Goal: Navigation & Orientation: Go to known website

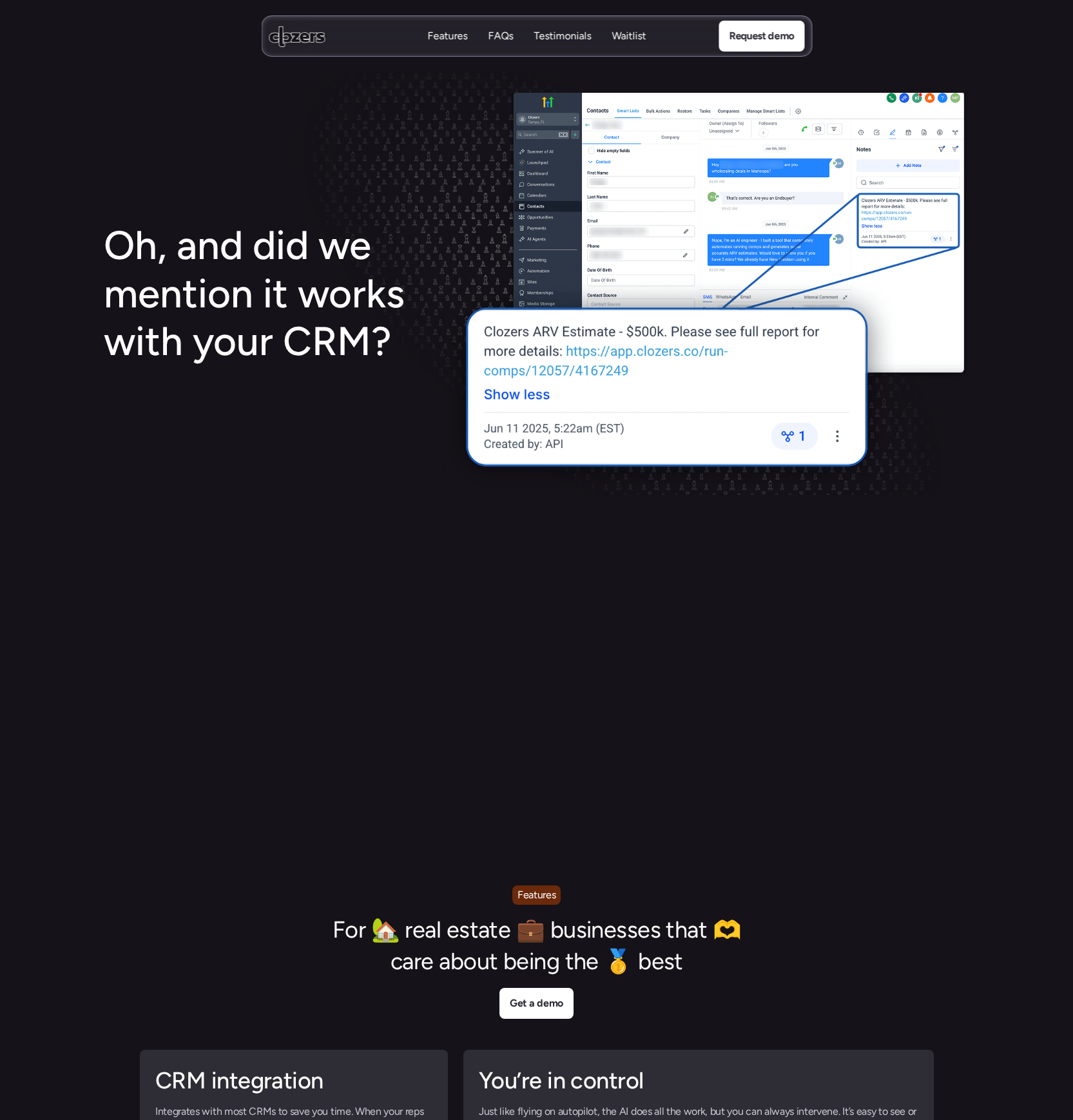
scroll to position [2177, 0]
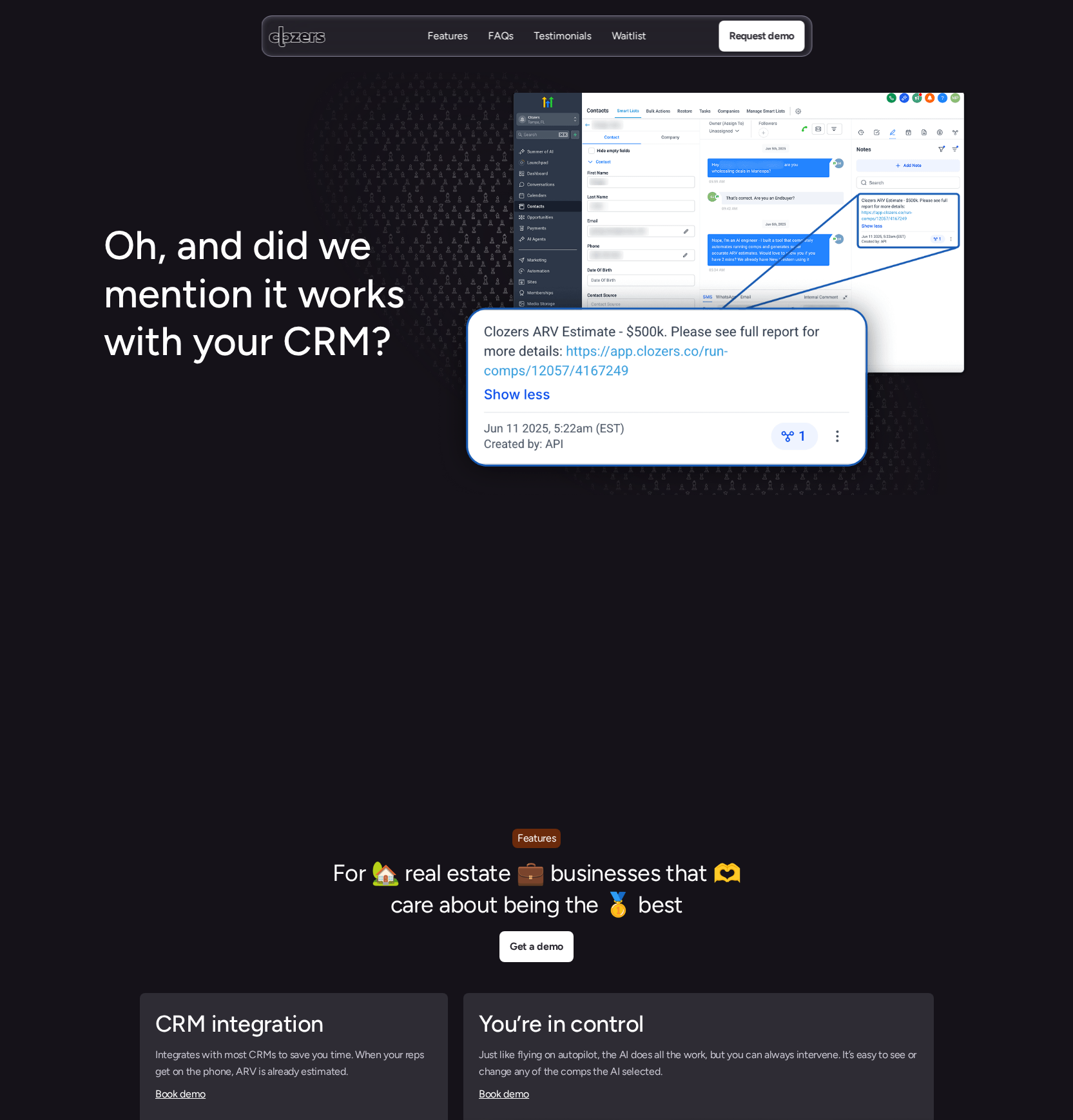
click at [632, 36] on p "Waitlist" at bounding box center [628, 36] width 34 height 14
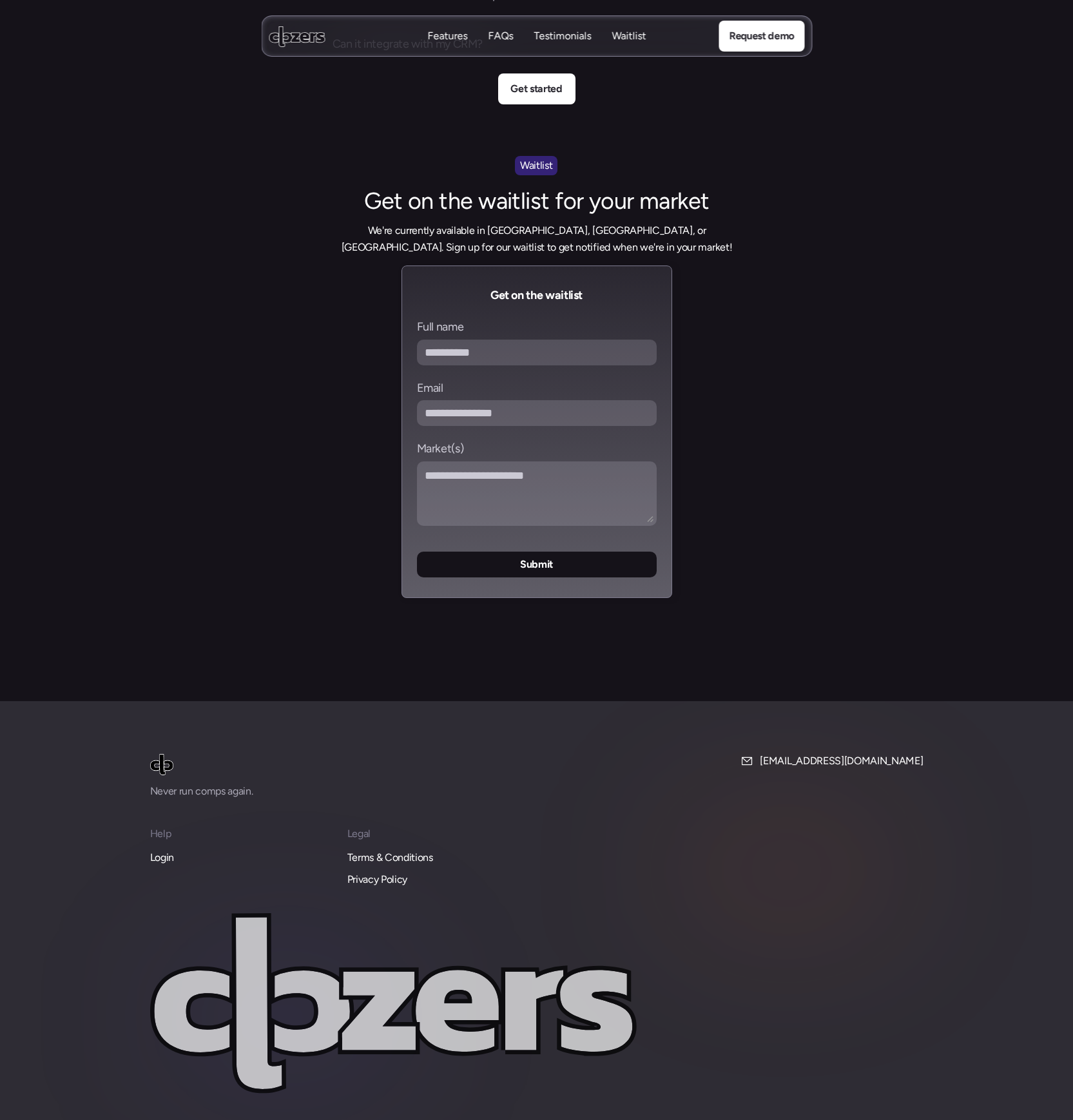
scroll to position [4991, 0]
click at [575, 36] on p "Testimonials" at bounding box center [563, 38] width 57 height 14
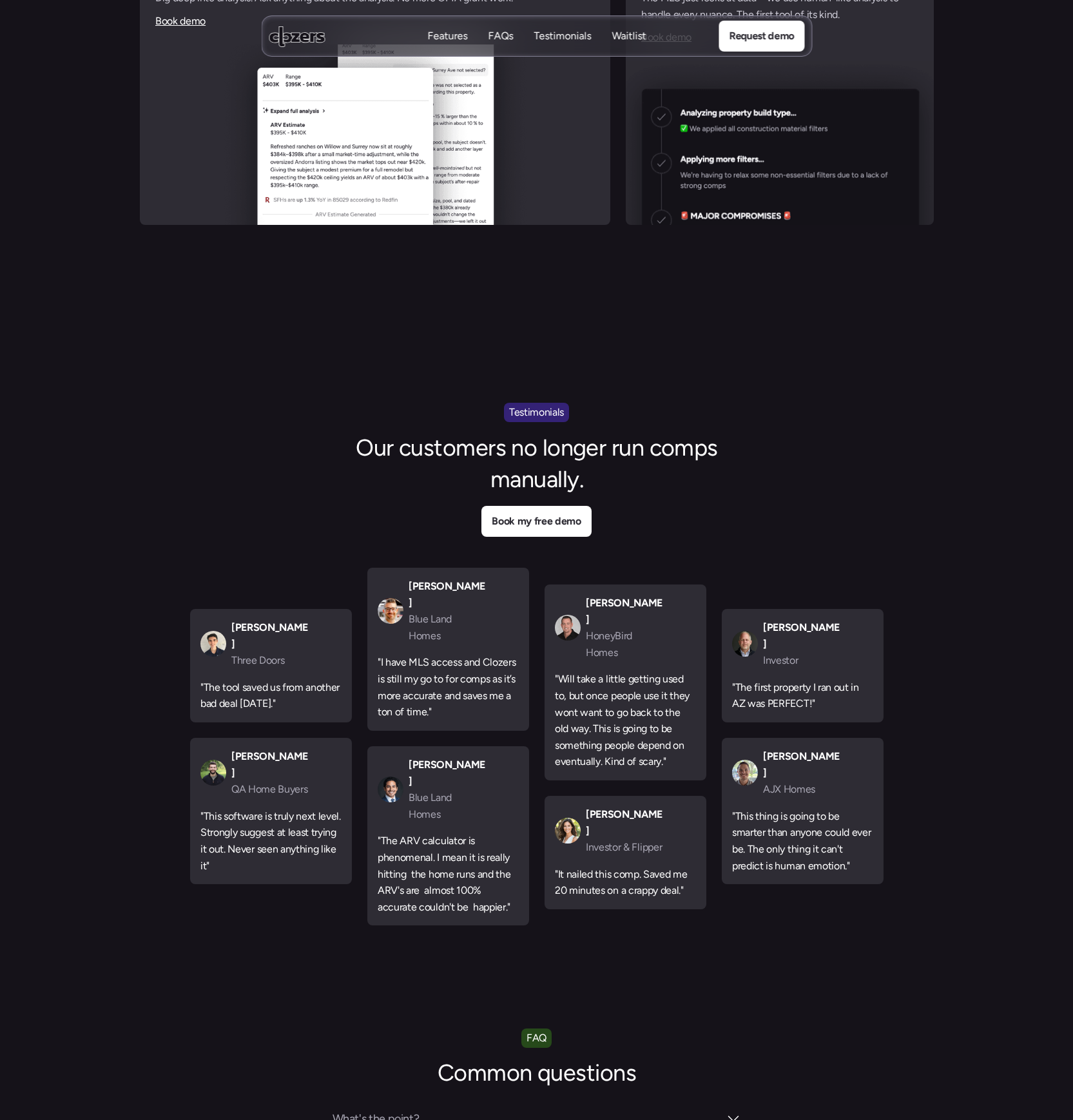
scroll to position [3495, 0]
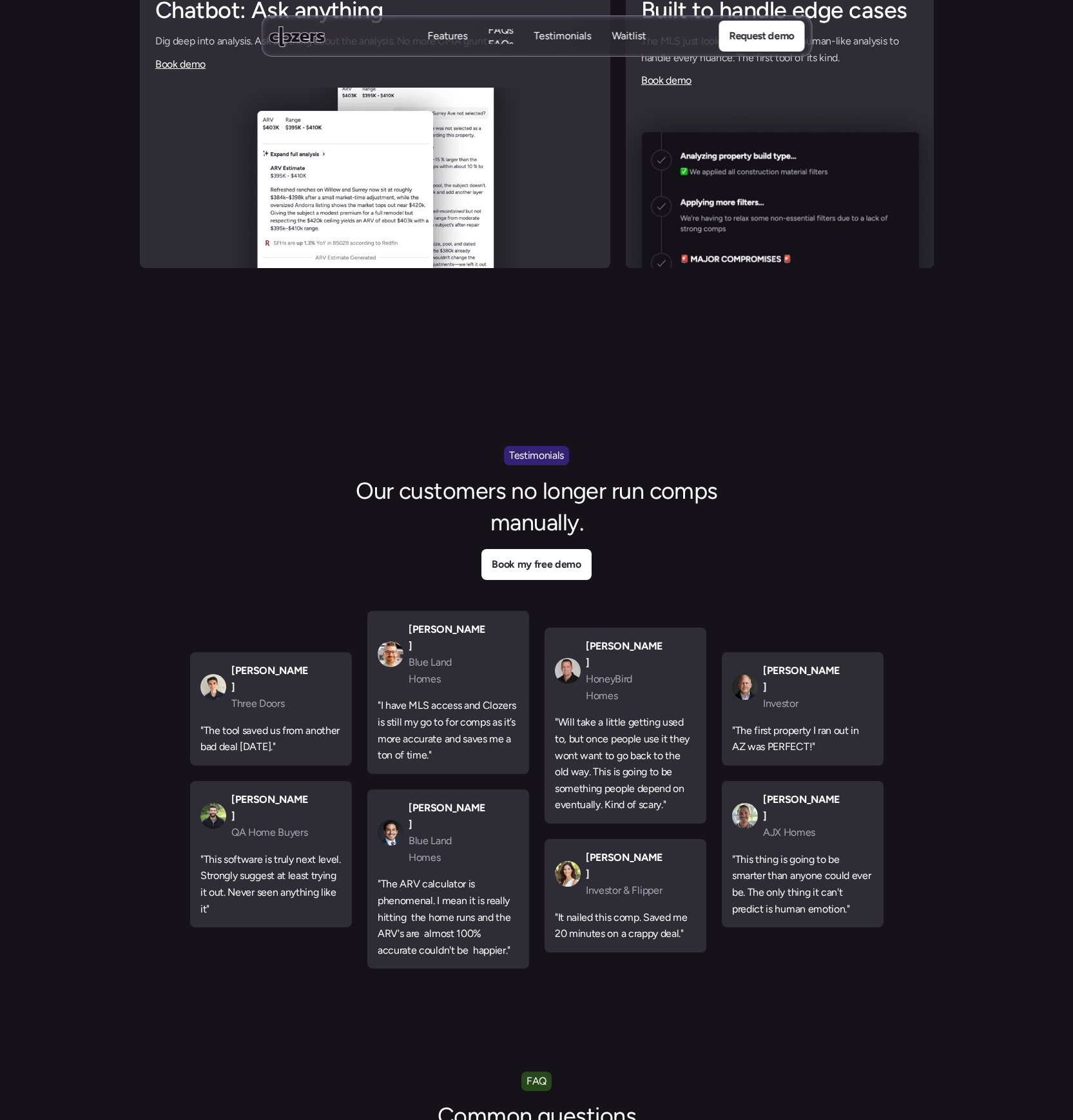
click at [504, 37] on p "FAQs" at bounding box center [501, 44] width 26 height 14
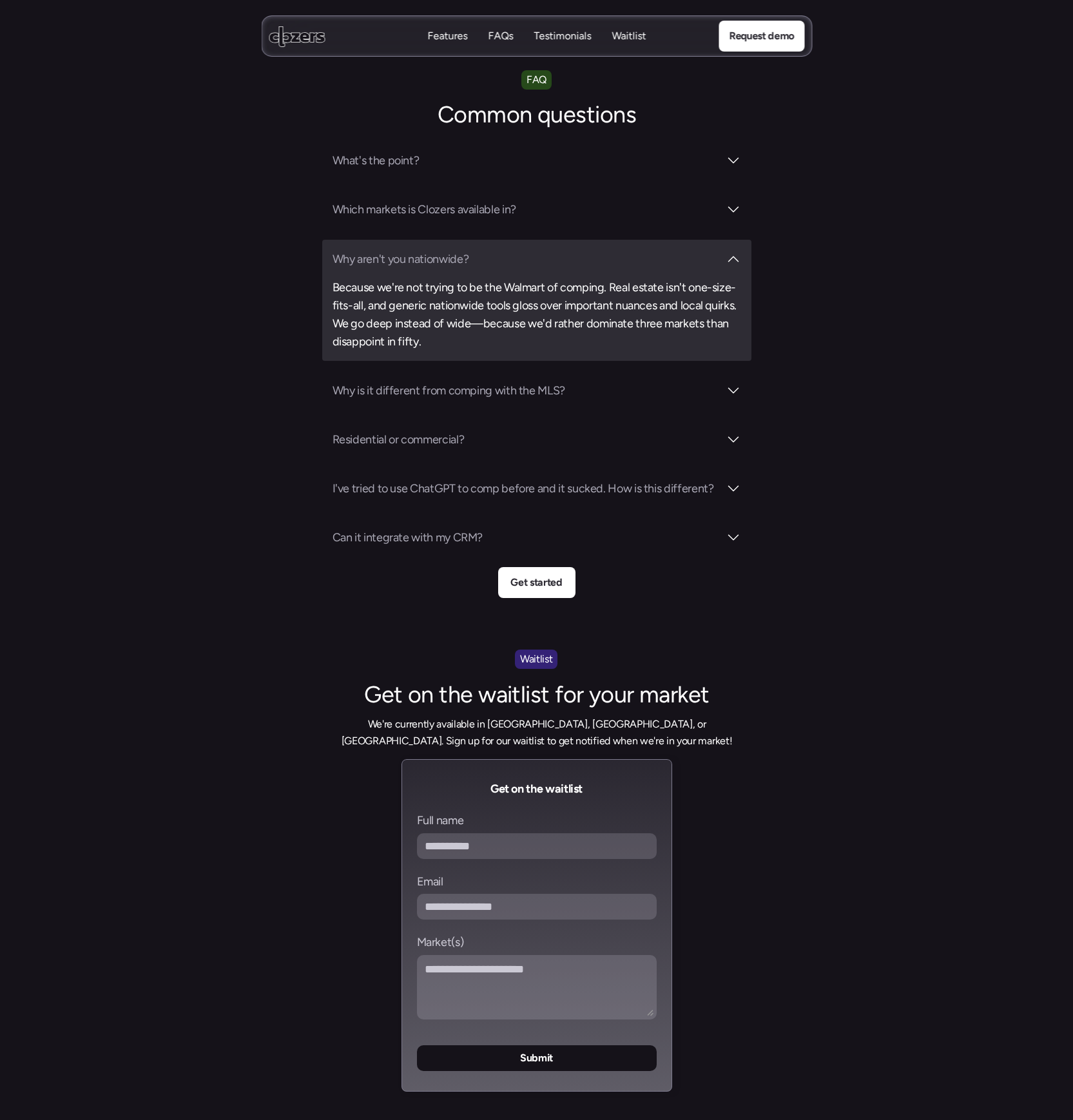
scroll to position [4501, 0]
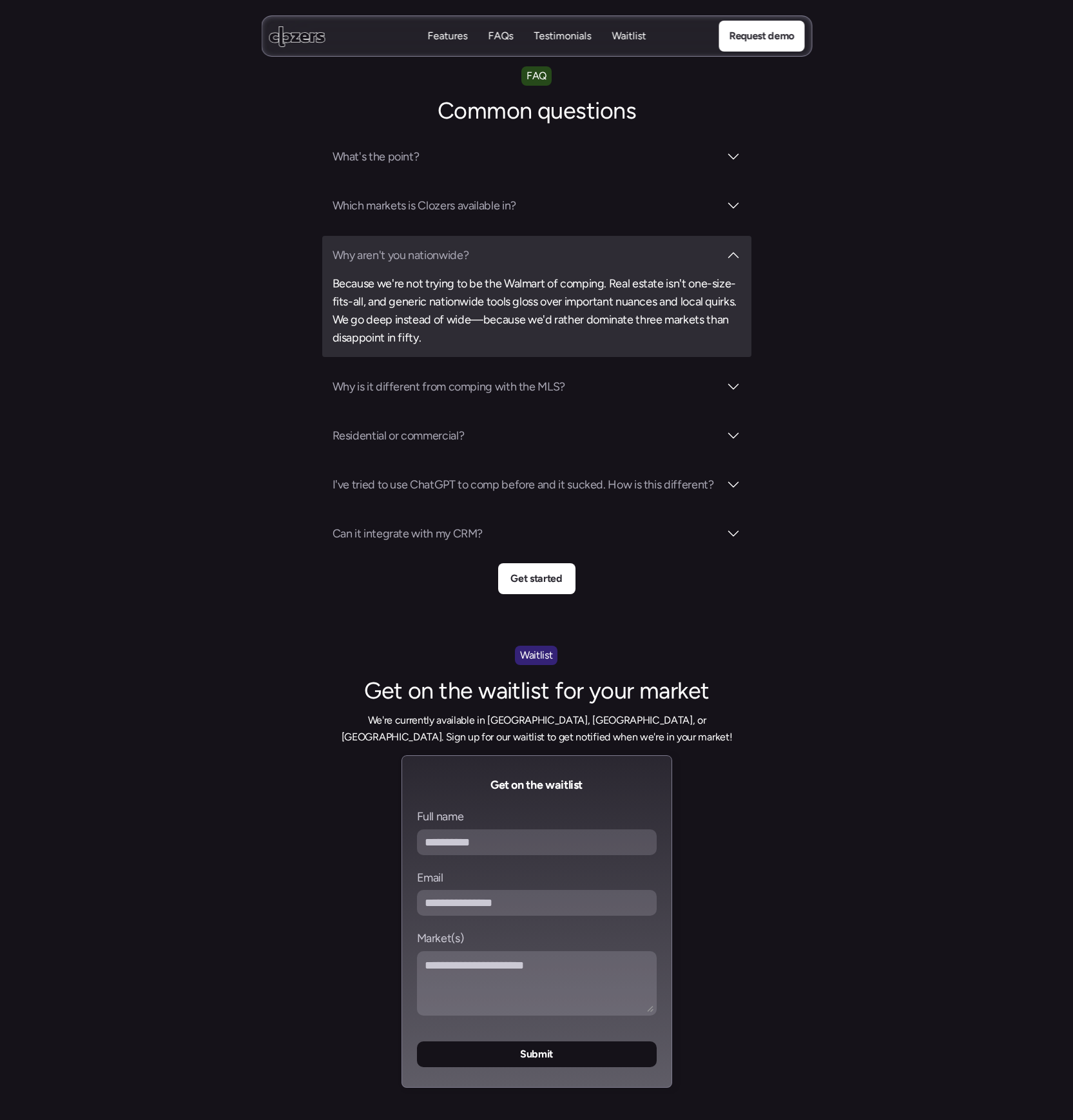
click at [428, 246] on h3 "Why aren't you nationwide?" at bounding box center [526, 255] width 387 height 18
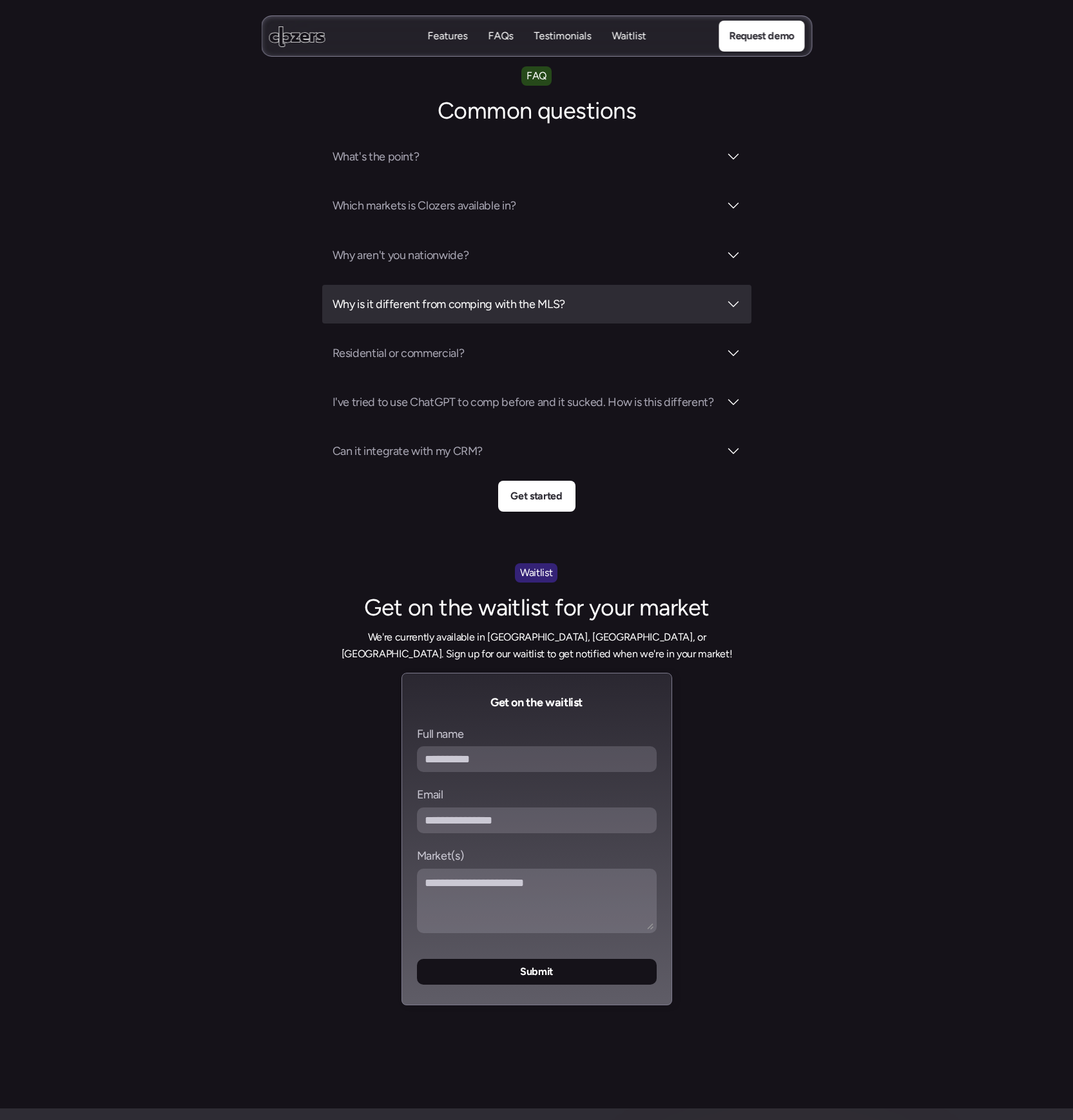
click at [413, 295] on h3 "Why is it different from comping with the MLS?" at bounding box center [526, 304] width 387 height 18
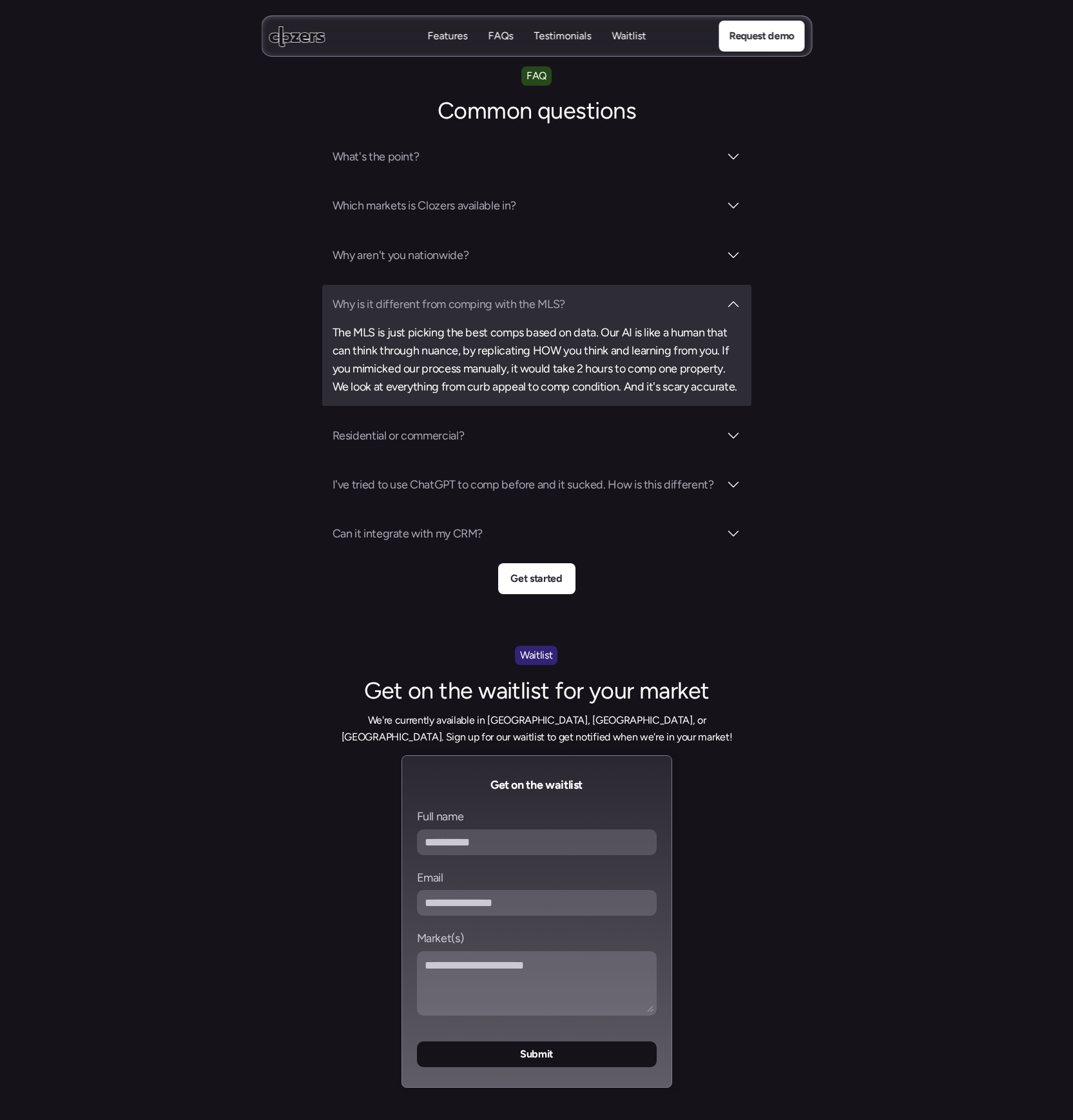
click at [430, 295] on h3 "Why is it different from comping with the MLS?" at bounding box center [526, 304] width 387 height 18
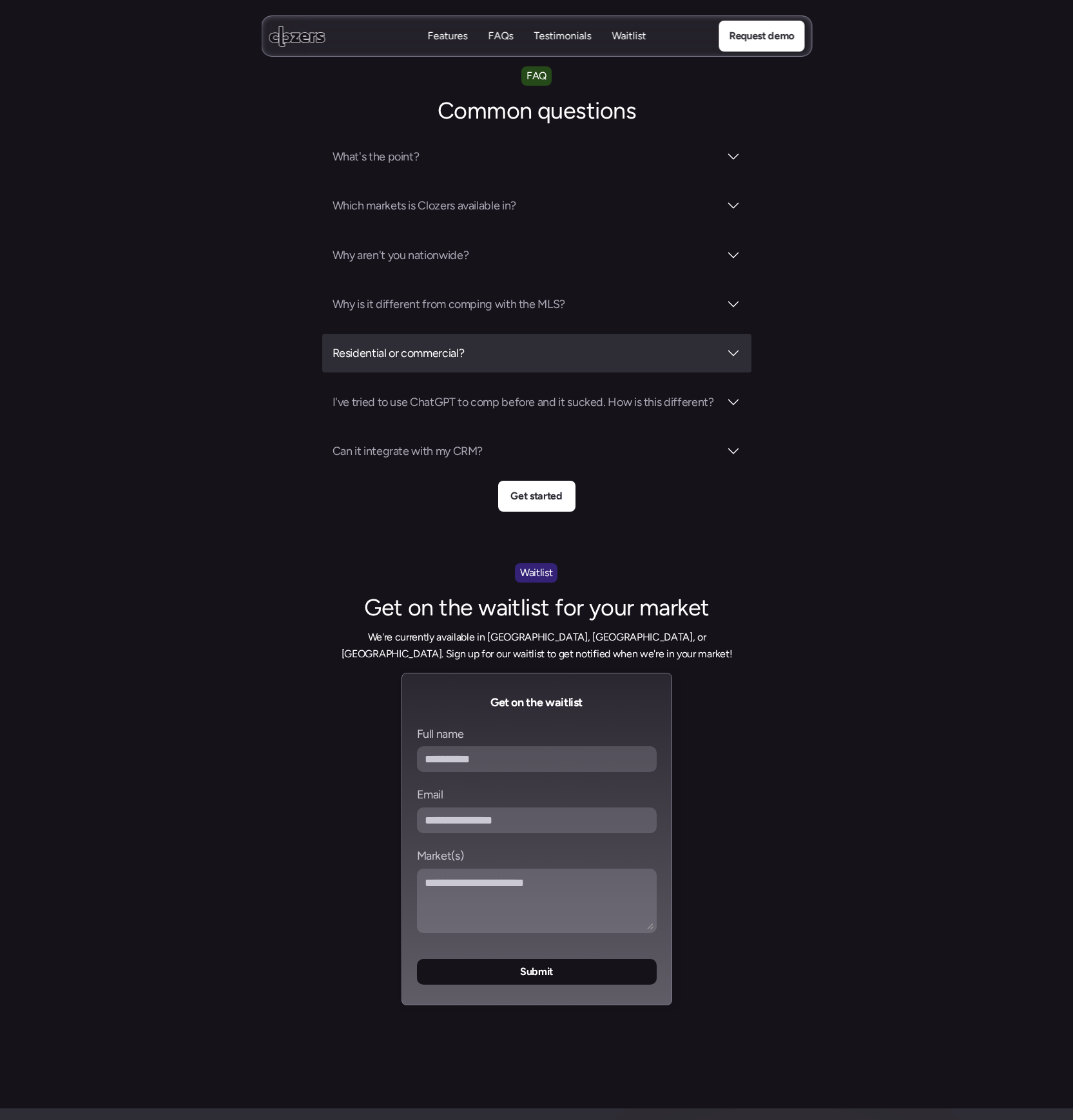
click at [424, 345] on h3 "Residential or commercial?" at bounding box center [526, 353] width 387 height 18
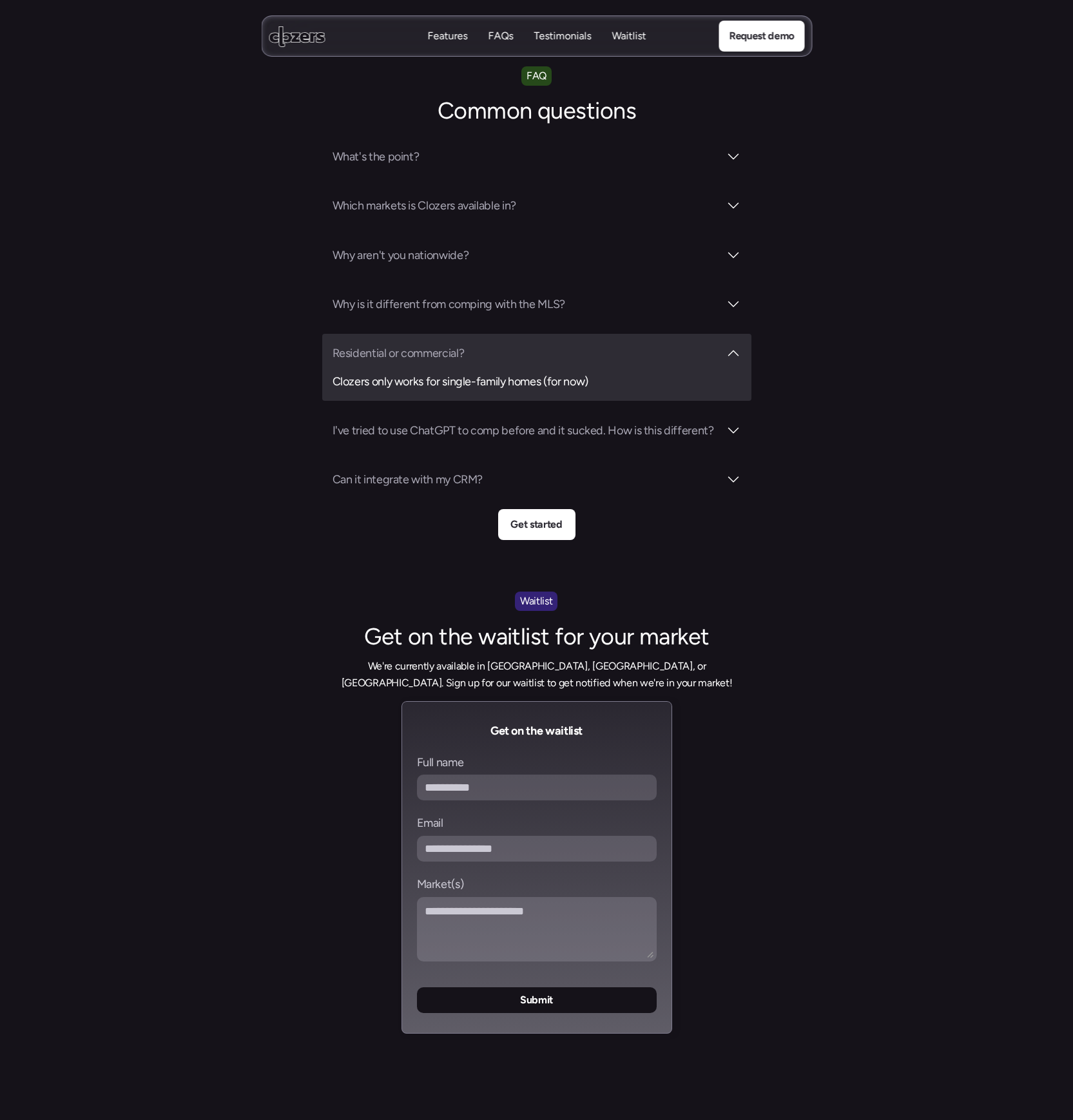
click at [493, 334] on div "Residential or commercial? Clozers only works for single-family homes (for now)" at bounding box center [536, 367] width 429 height 67
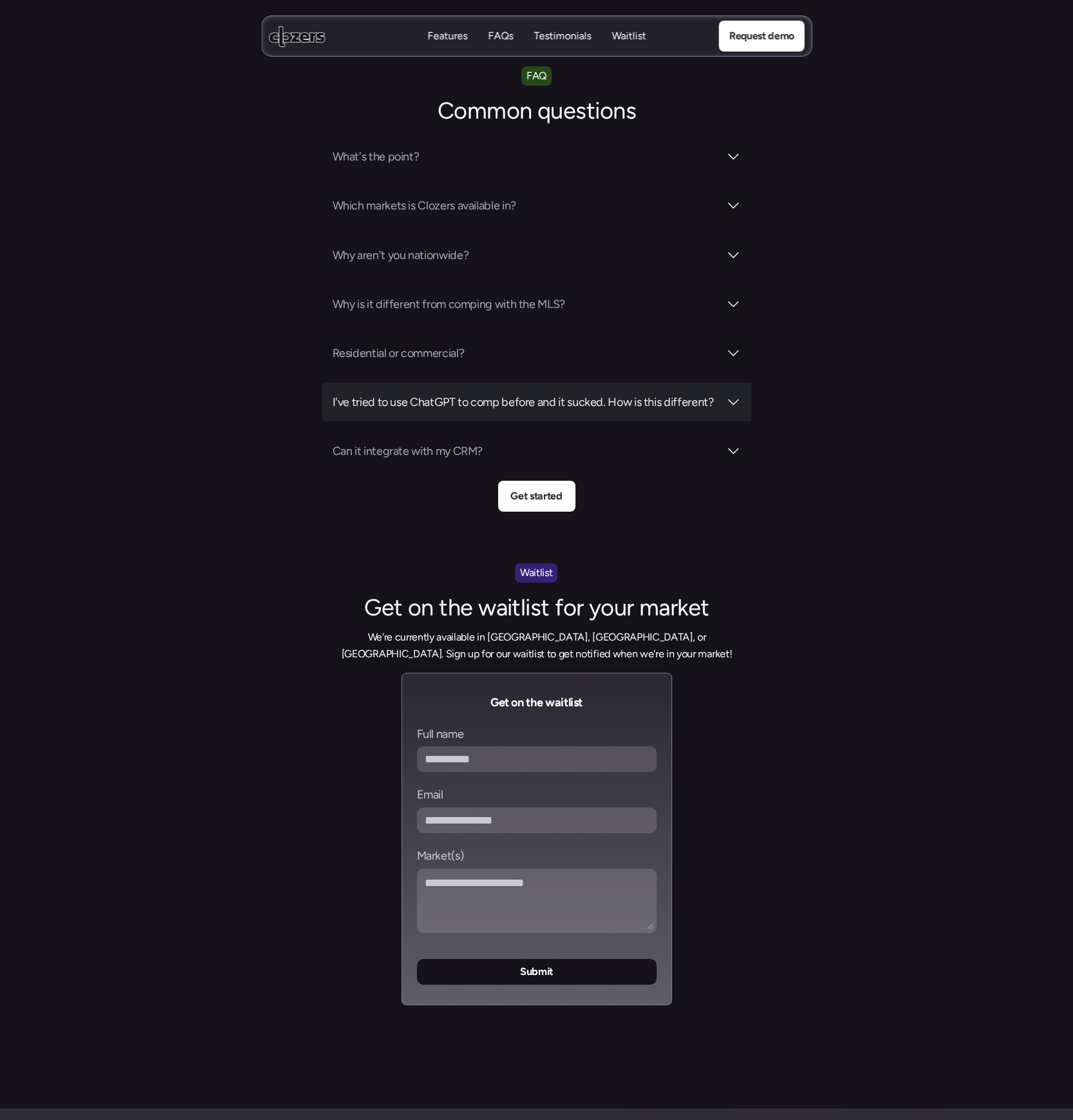
click at [460, 393] on h3 "I've tried to use ChatGPT to comp before and it sucked. How is this different?" at bounding box center [526, 401] width 387 height 18
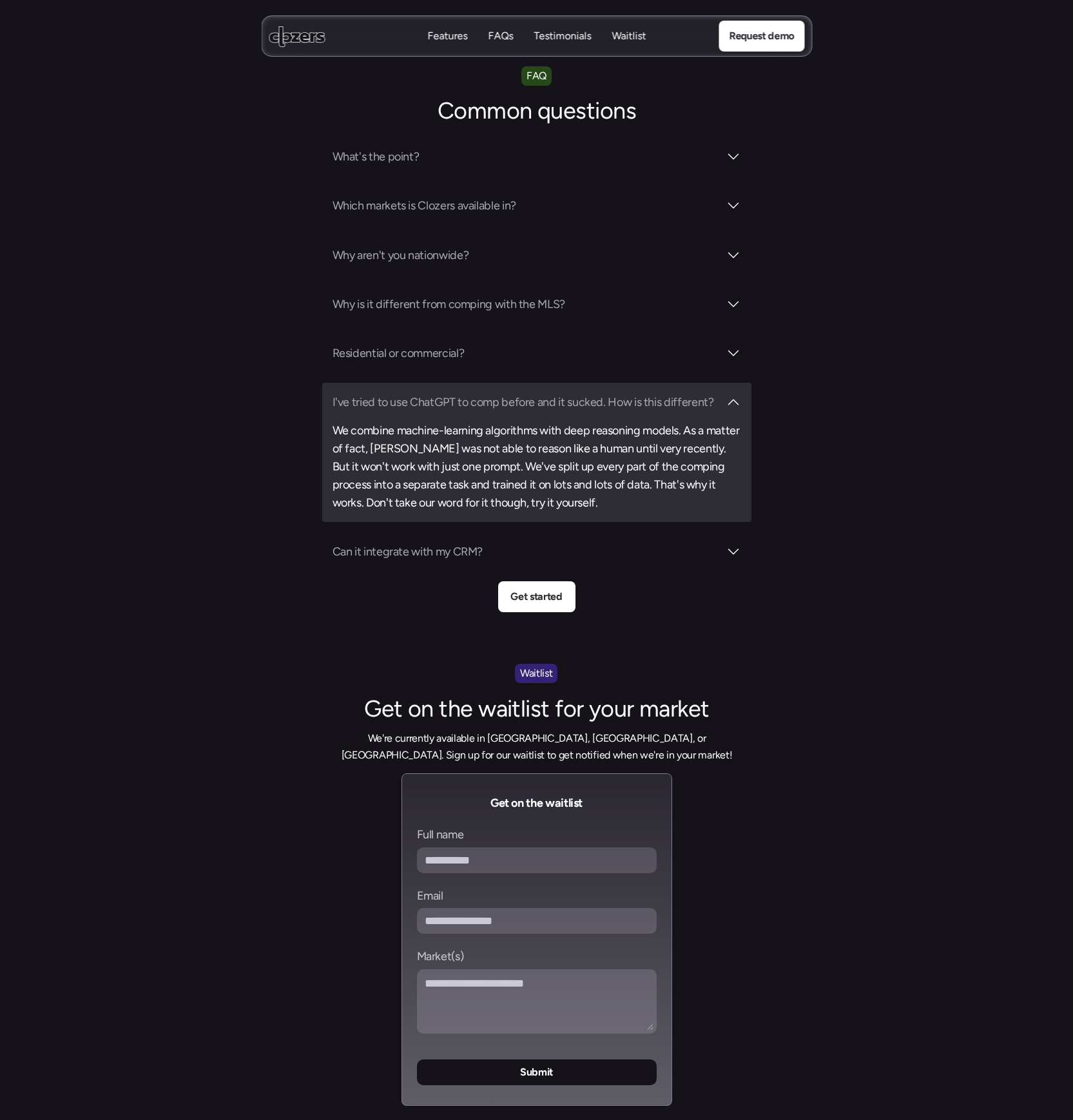
click at [464, 393] on h3 "I've tried to use ChatGPT to comp before and it sucked. How is this different?" at bounding box center [526, 401] width 387 height 18
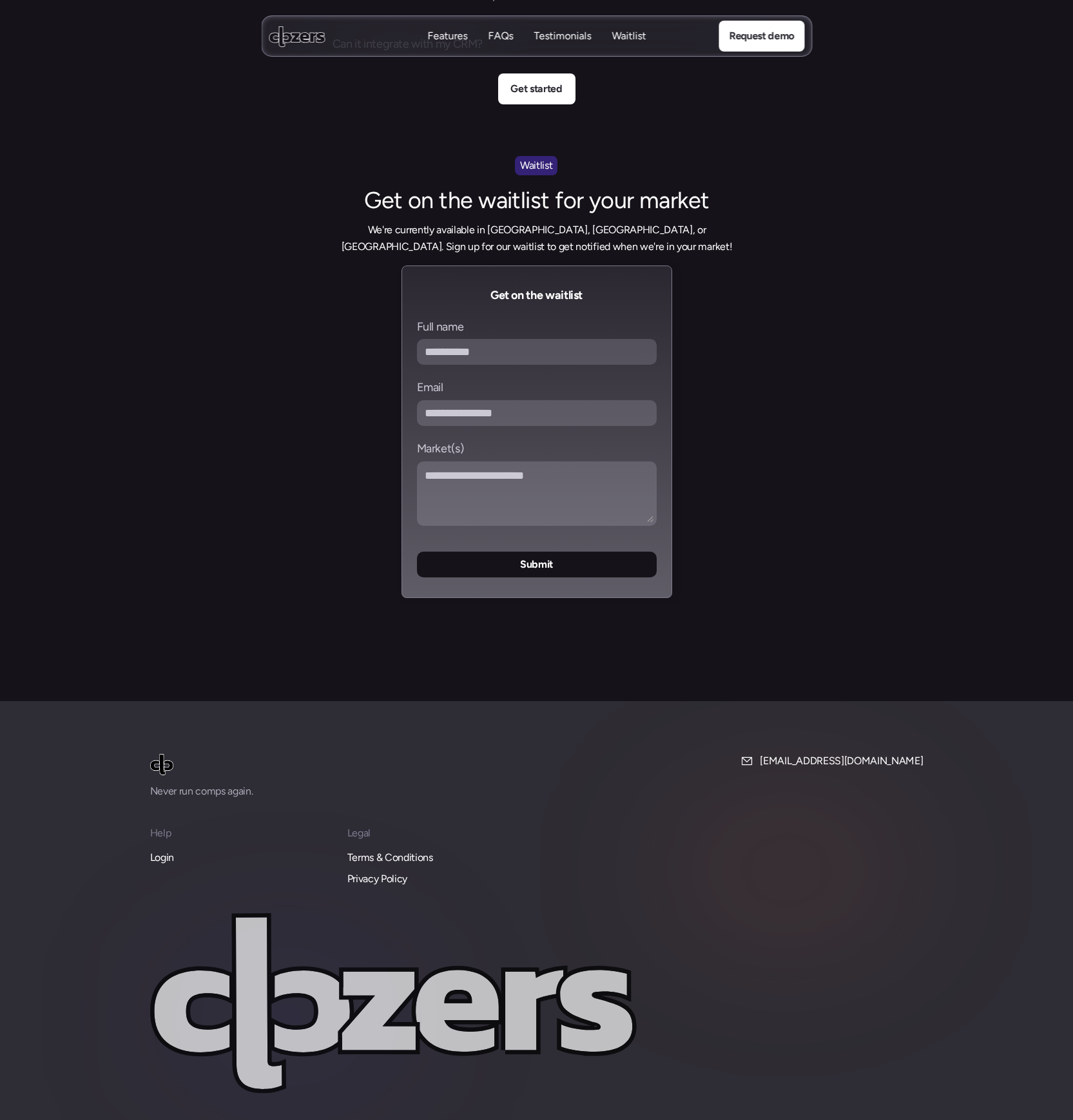
scroll to position [4909, 0]
click at [371, 849] on p "Terms & Conditions" at bounding box center [390, 857] width 85 height 17
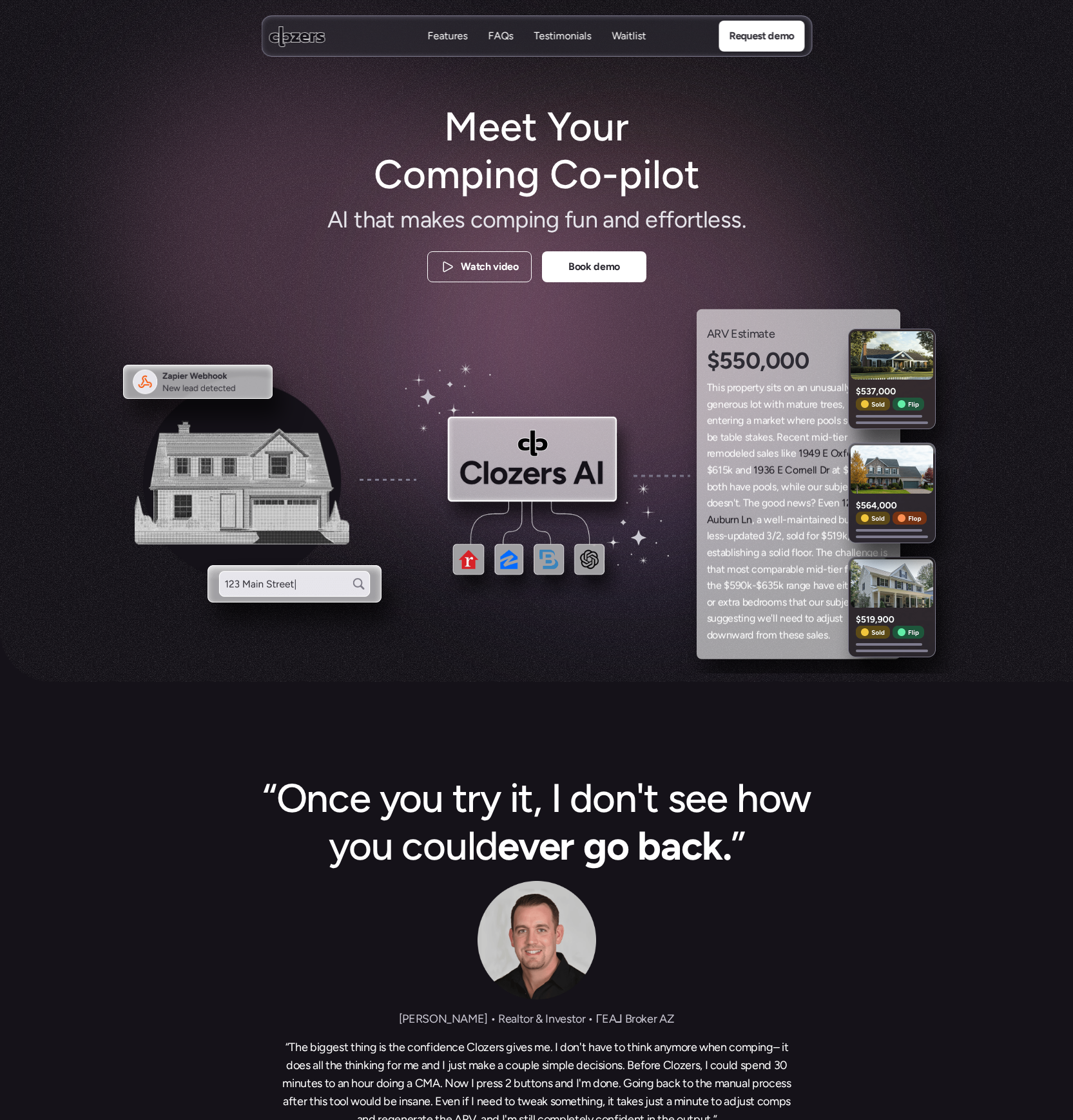
click at [295, 20] on nav "Features Features FAQs FAQs Testimonials Testimonials Waitlist Waitlist Request…" at bounding box center [536, 36] width 551 height 41
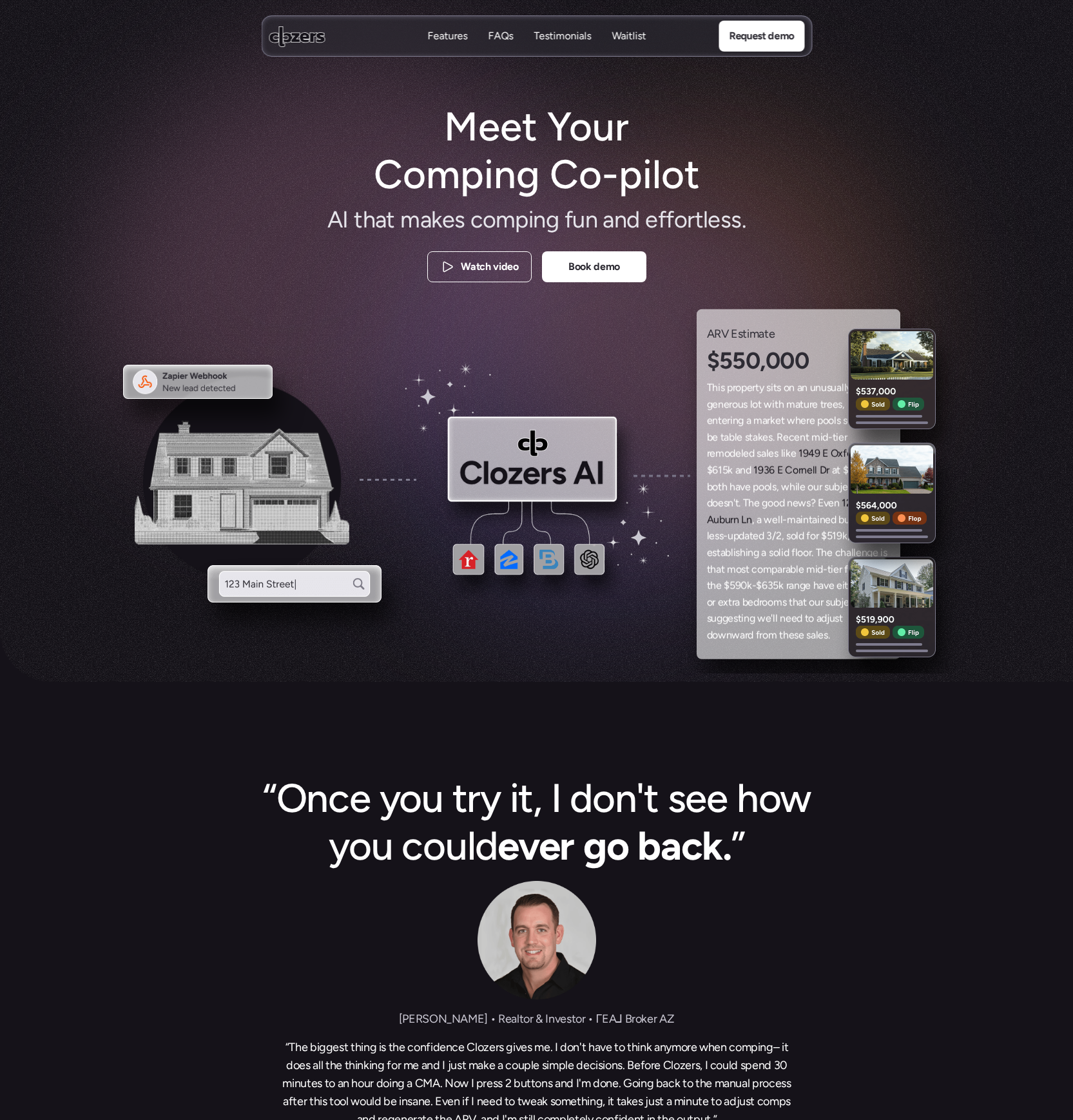
click at [286, 37] on icon at bounding box center [296, 36] width 56 height 22
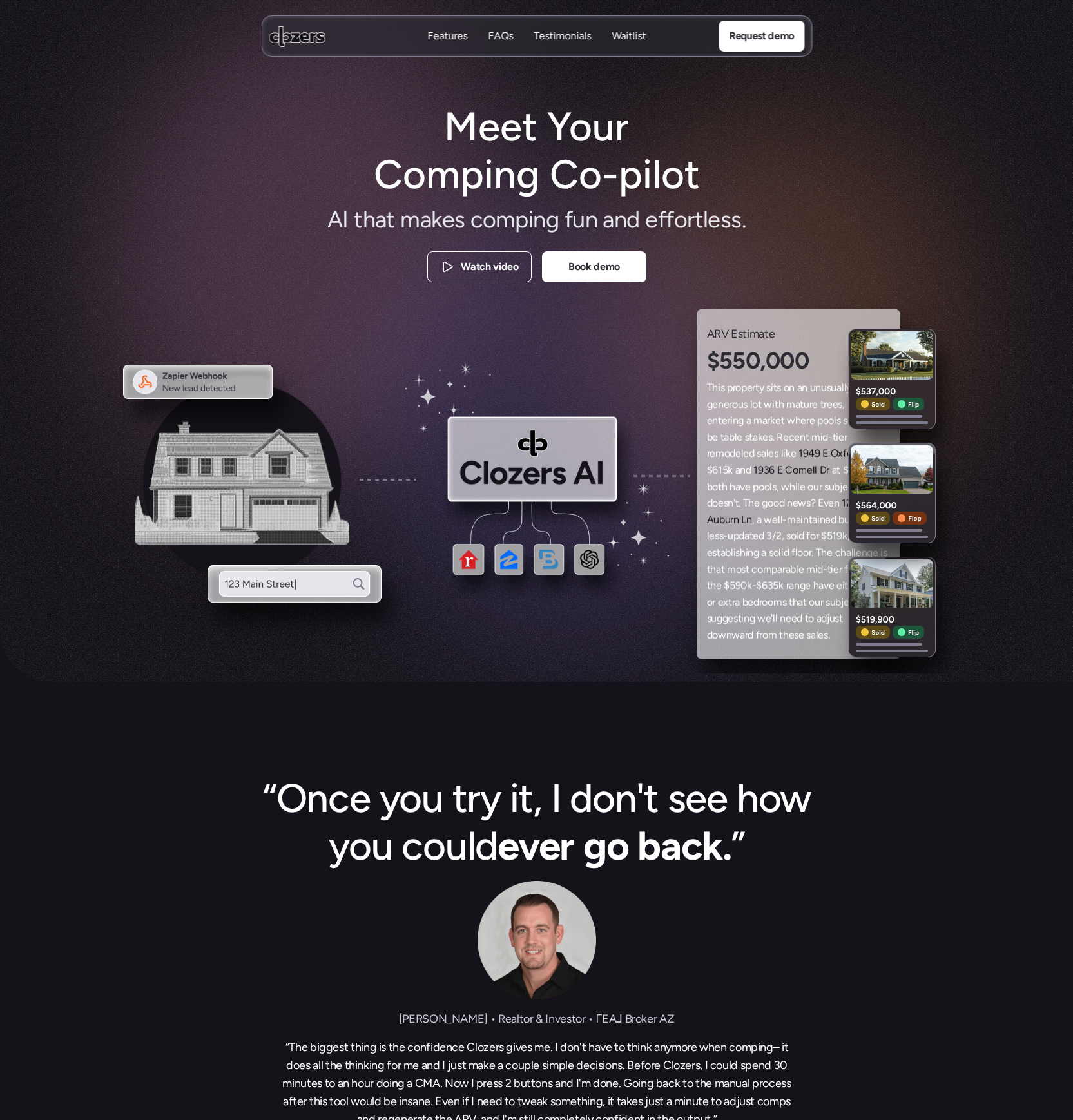
click at [451, 35] on p "Features" at bounding box center [447, 36] width 40 height 14
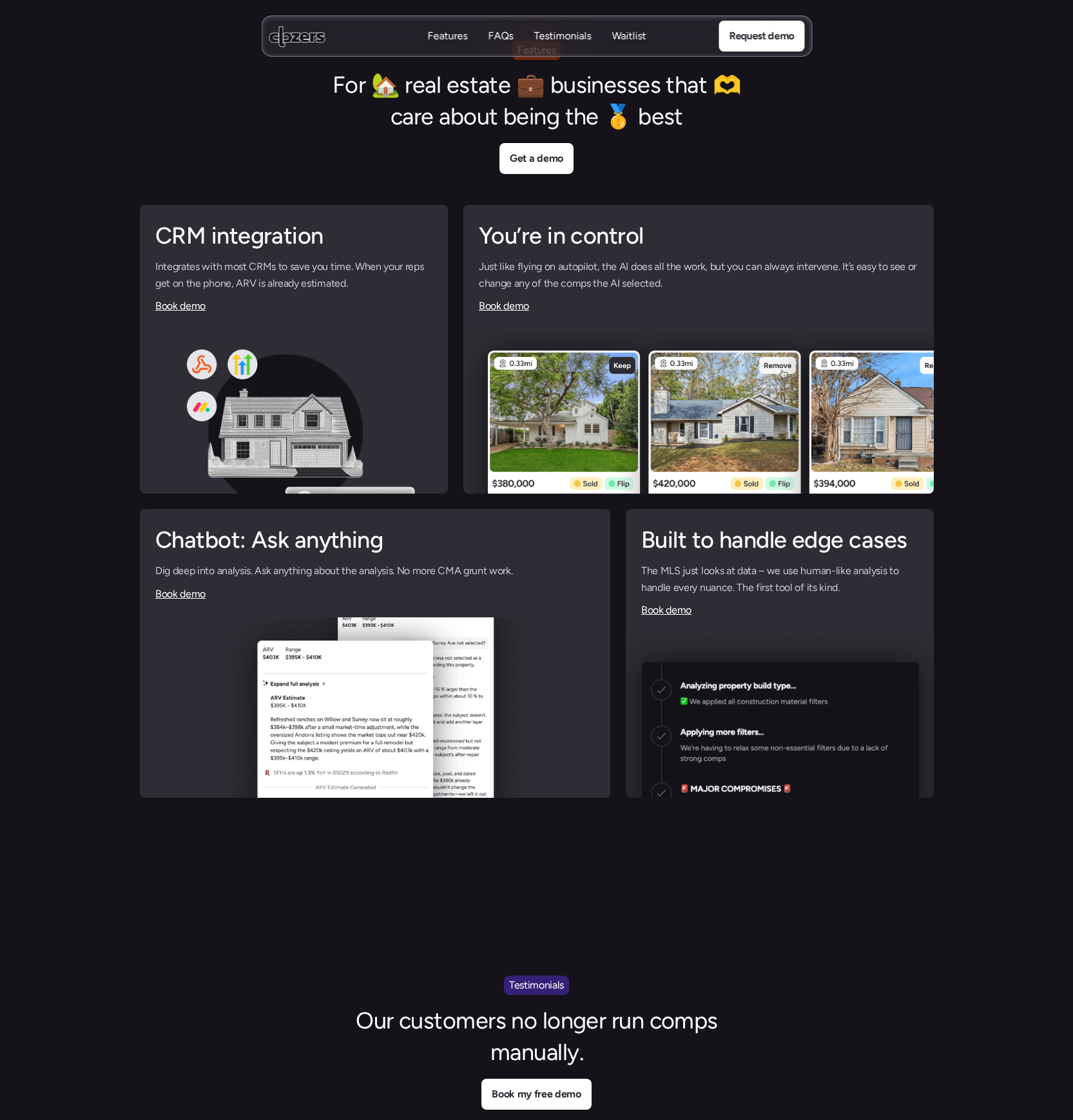
click at [569, 35] on p "Testimonials" at bounding box center [563, 36] width 57 height 14
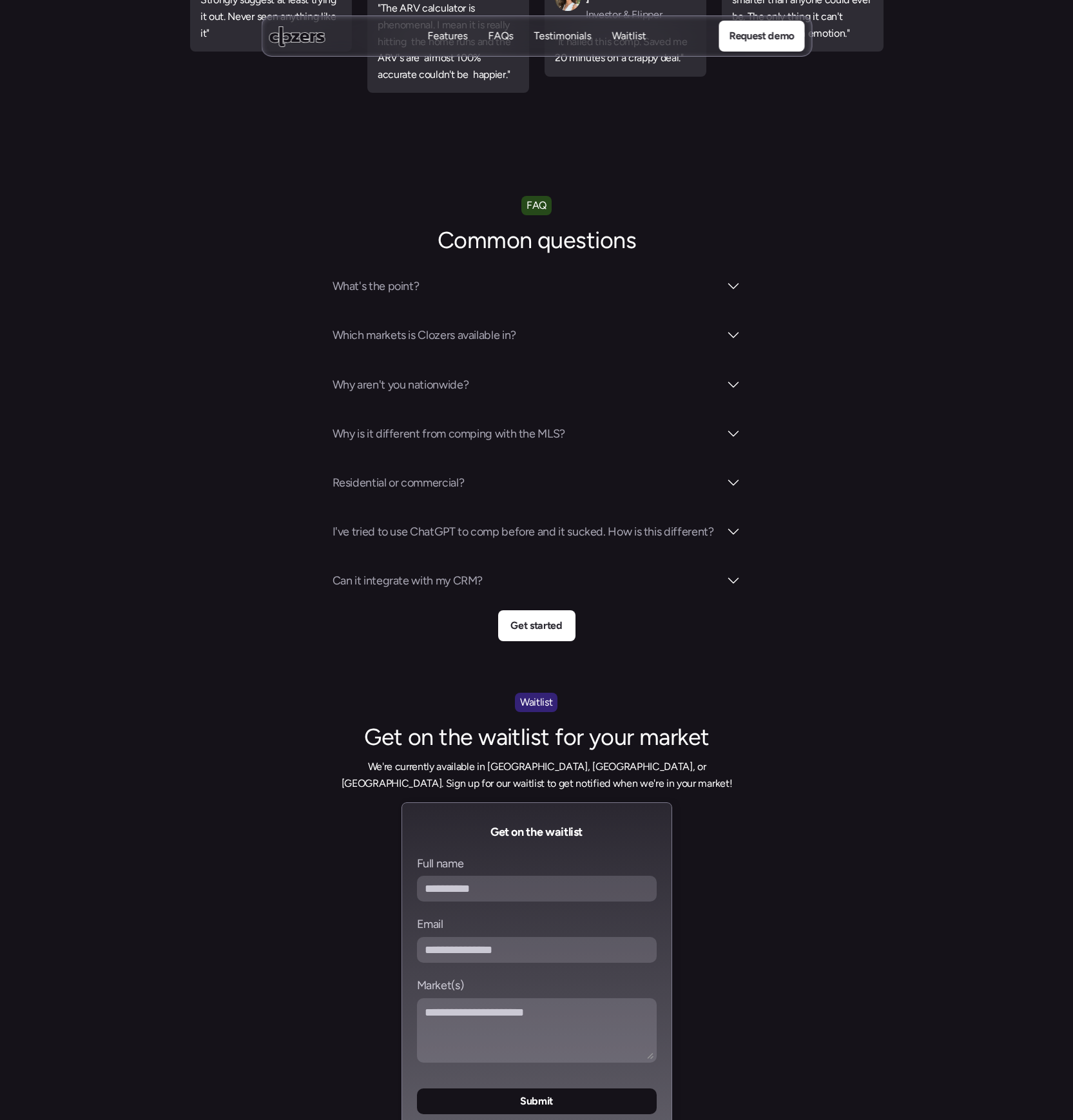
scroll to position [4909, 0]
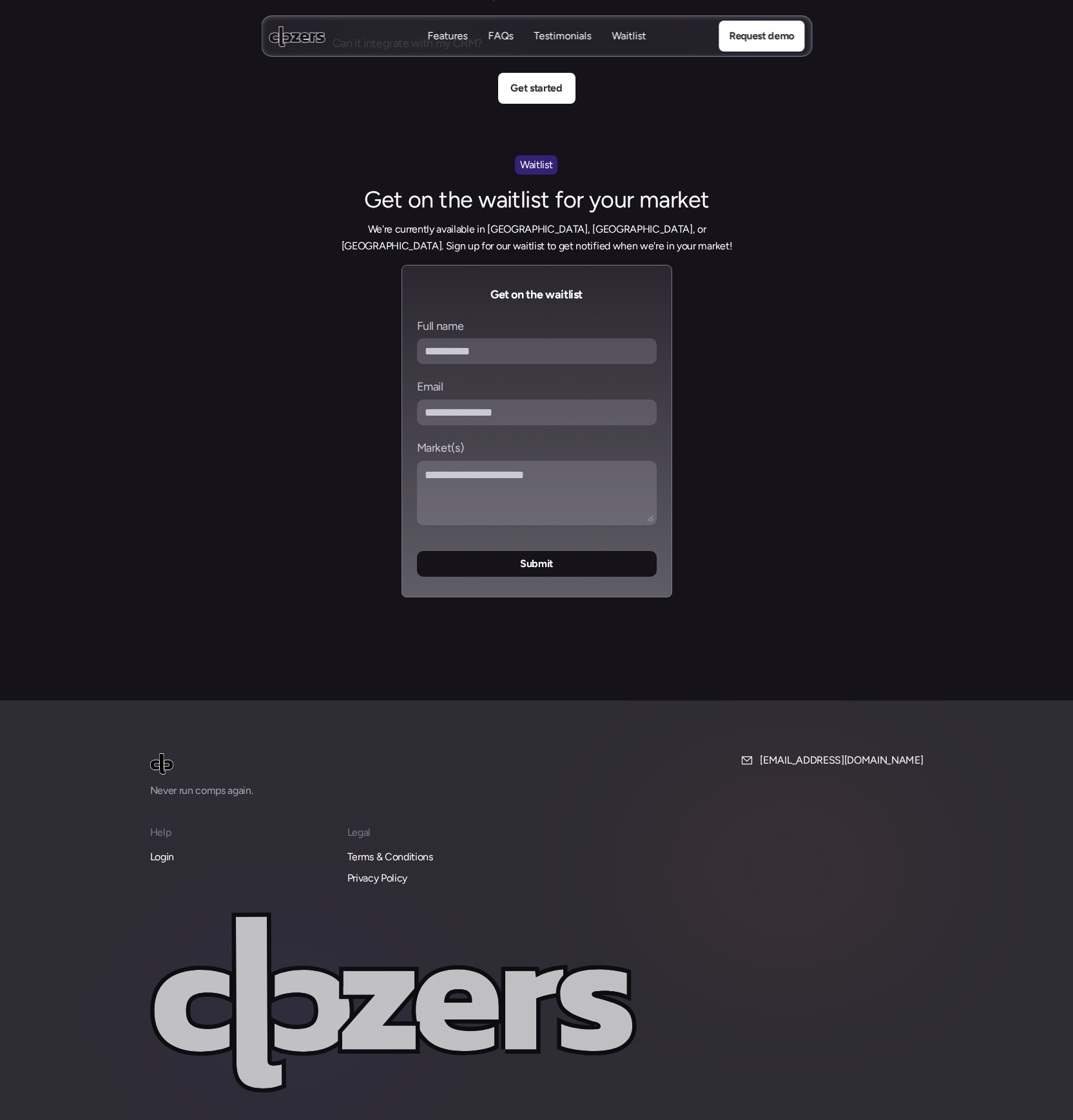
click at [159, 849] on p "Login" at bounding box center [162, 857] width 24 height 17
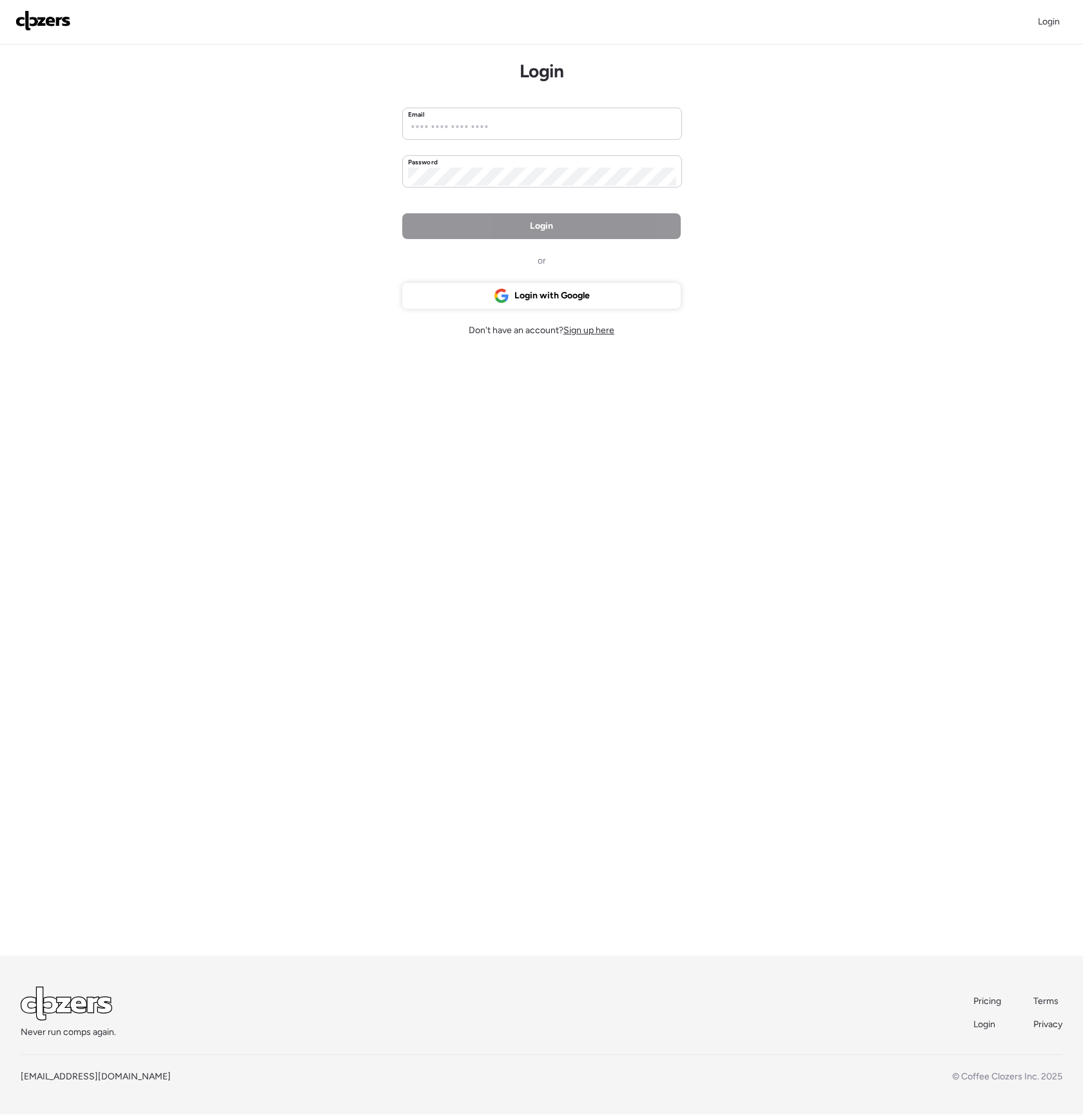
click at [55, 19] on img at bounding box center [43, 21] width 55 height 21
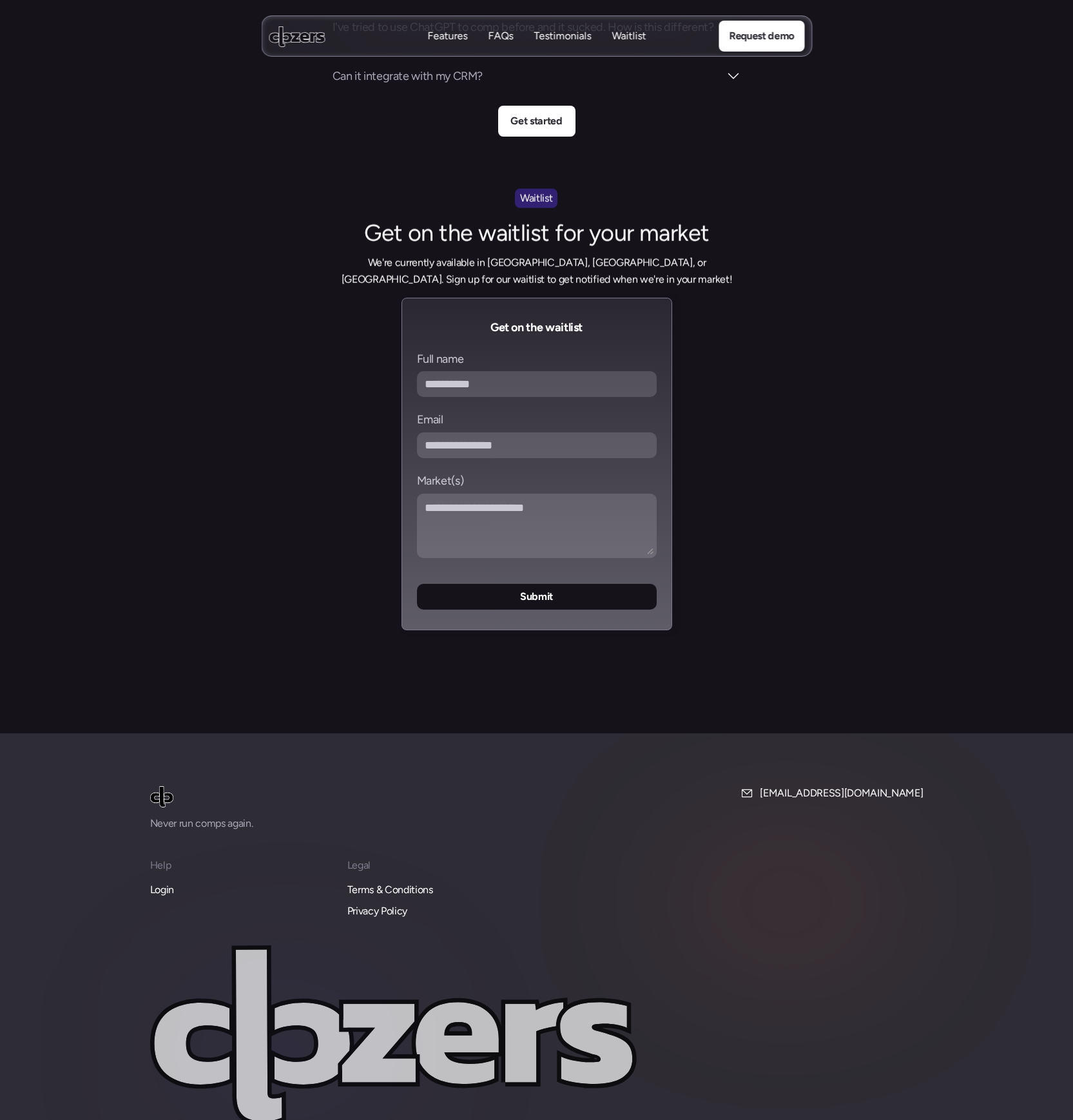
scroll to position [4909, 0]
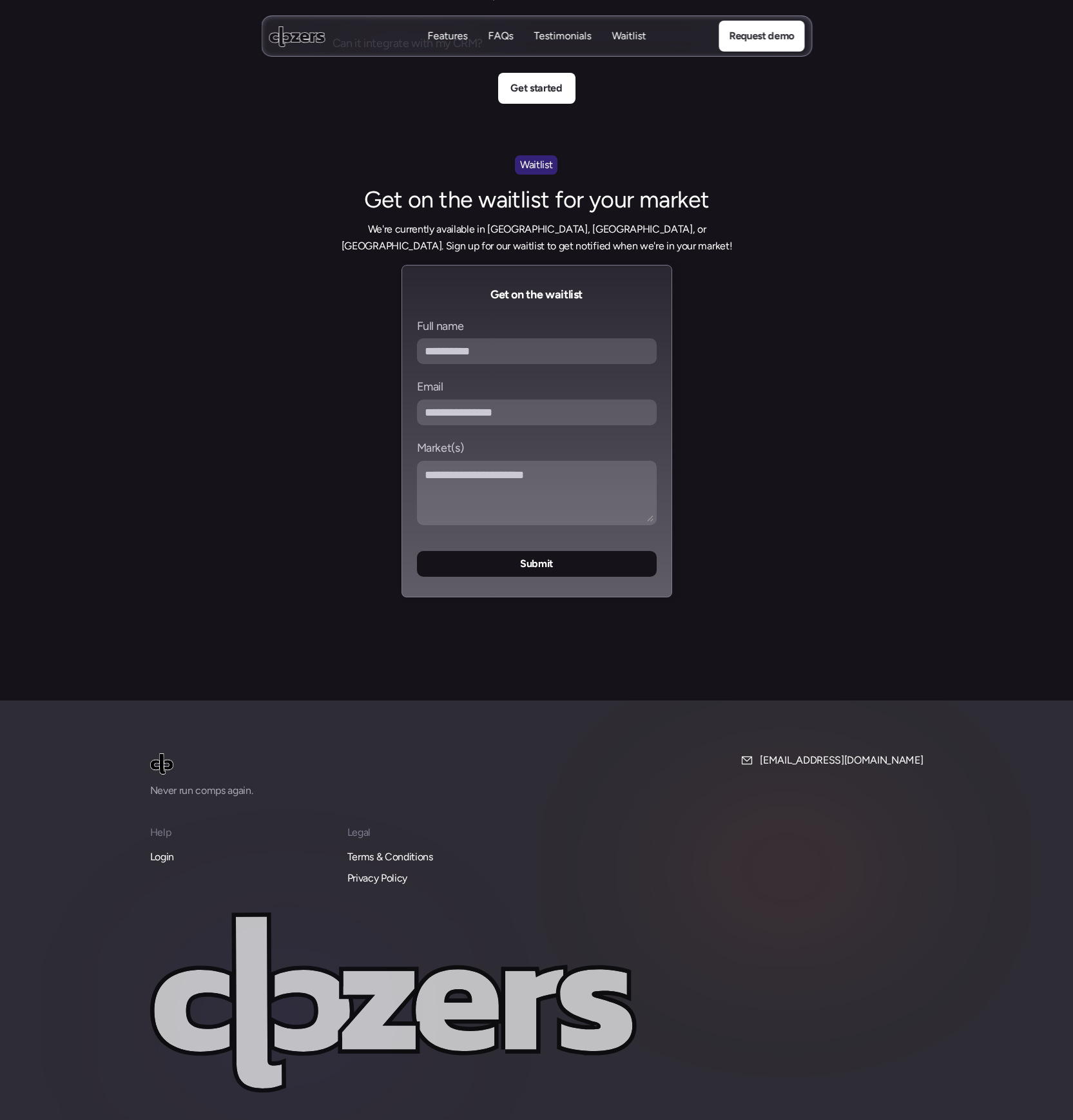
click at [297, 32] on use at bounding box center [296, 35] width 56 height 21
